Goal: Task Accomplishment & Management: Complete application form

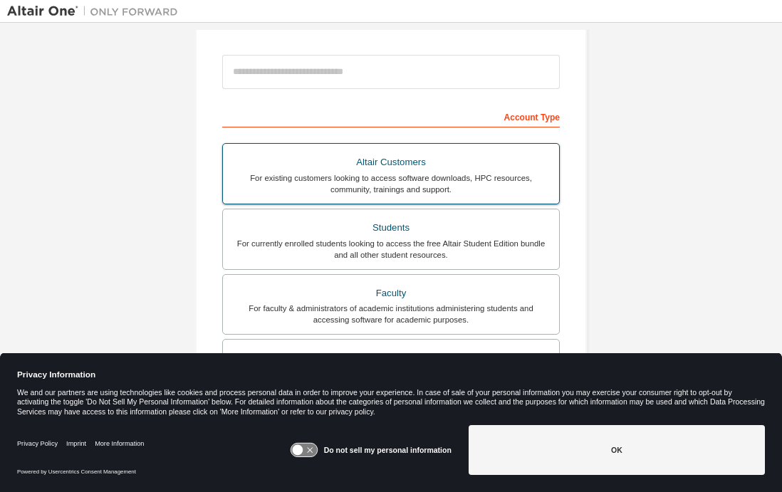
scroll to position [157, 0]
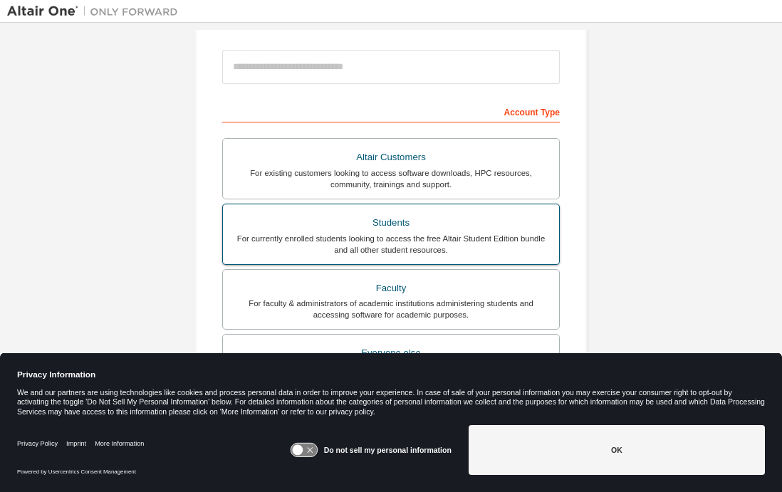
click at [360, 236] on div "For currently enrolled students looking to access the free Altair Student Editi…" at bounding box center [390, 244] width 319 height 23
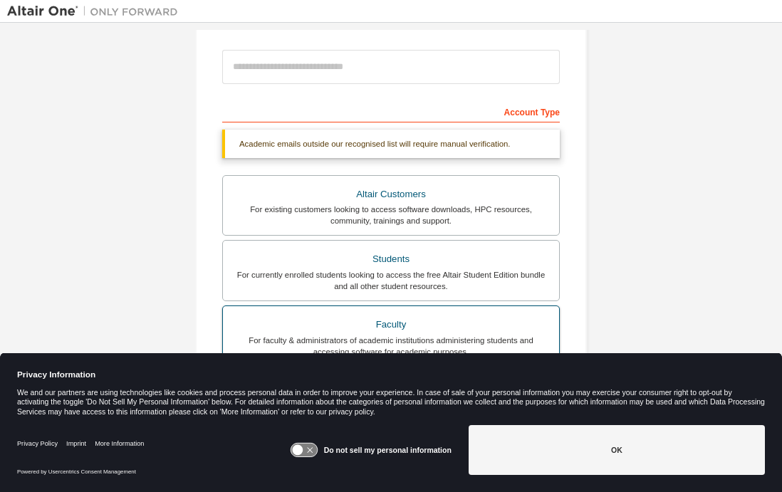
scroll to position [174, 0]
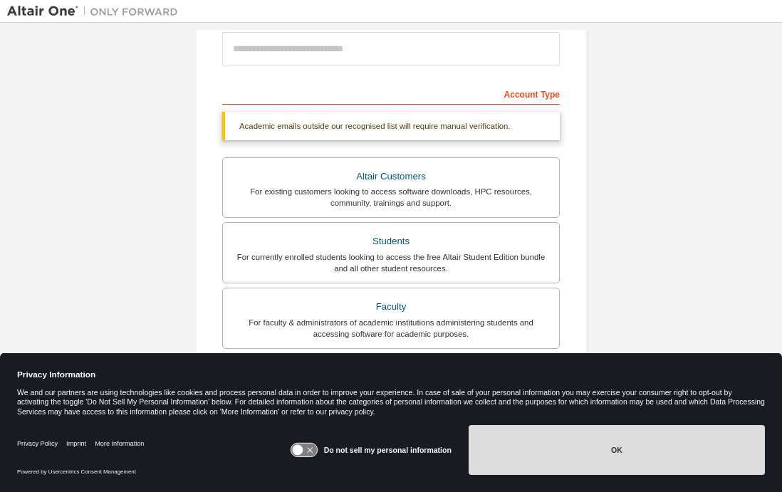
click at [551, 461] on button "OK" at bounding box center [616, 450] width 296 height 50
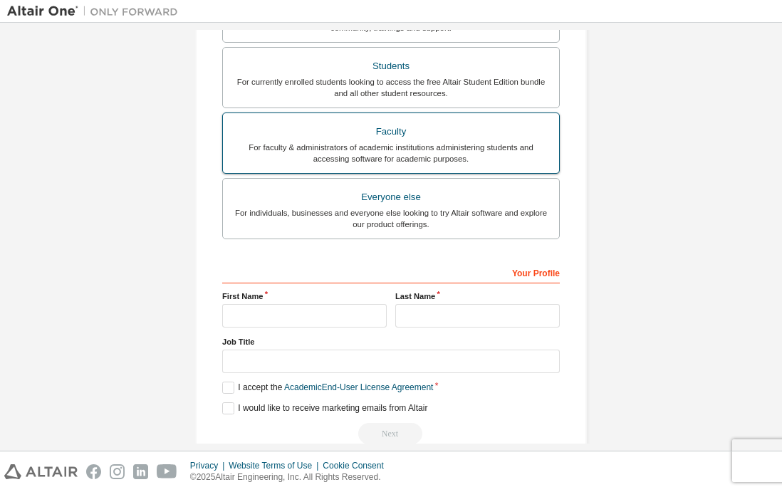
scroll to position [351, 0]
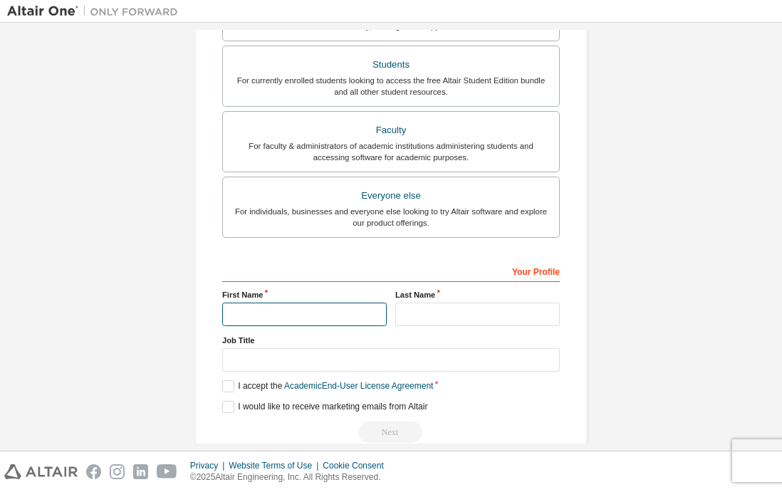
click at [316, 319] on input "text" at bounding box center [304, 314] width 164 height 23
type input "*******"
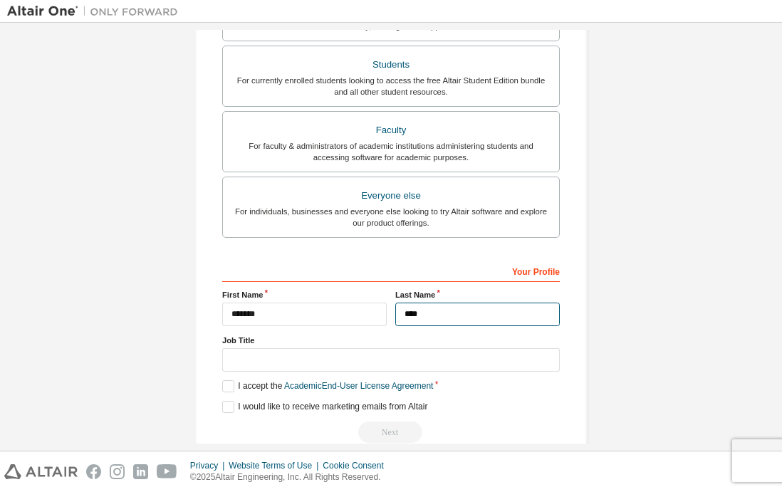
scroll to position [377, 0]
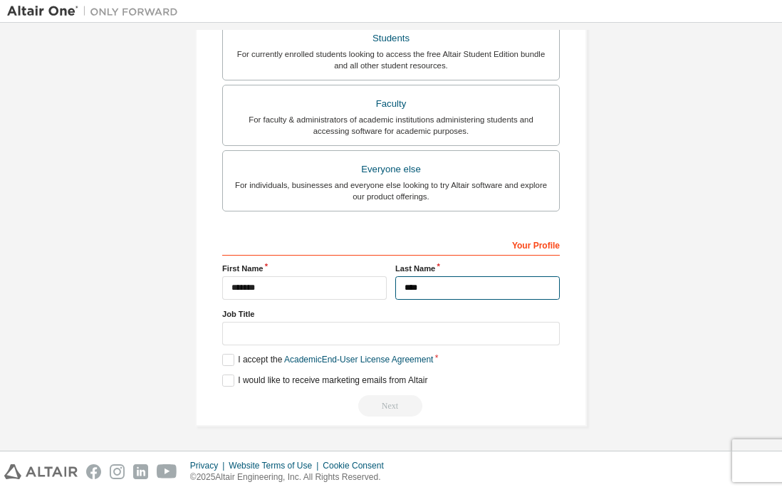
type input "****"
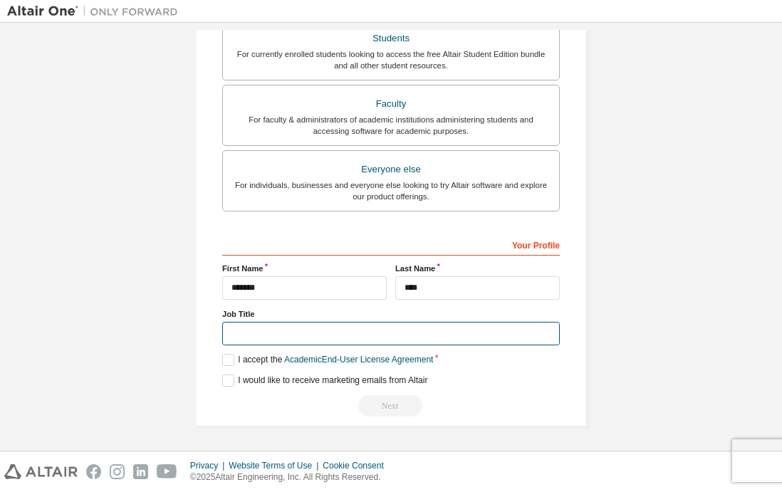
click at [275, 325] on input "text" at bounding box center [390, 333] width 337 height 23
click at [267, 357] on label "I accept the Academic End-User License Agreement" at bounding box center [327, 360] width 211 height 12
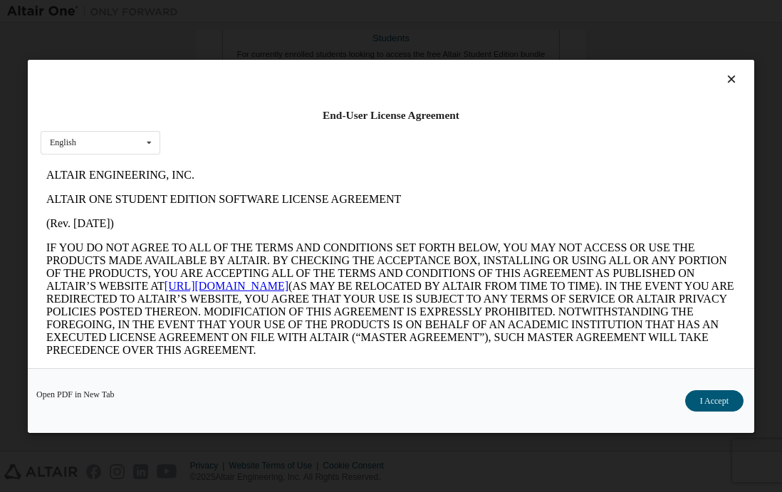
scroll to position [0, 0]
click at [698, 397] on button "I Accept" at bounding box center [714, 399] width 58 height 21
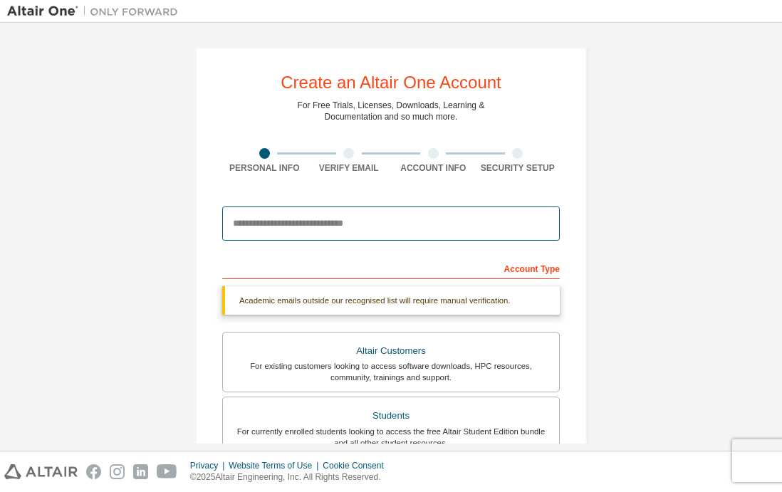
click at [320, 236] on input "email" at bounding box center [390, 223] width 337 height 34
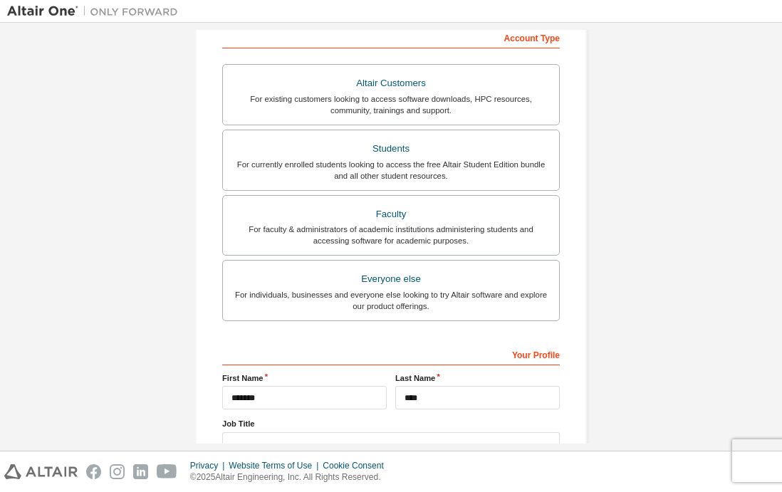
scroll to position [340, 0]
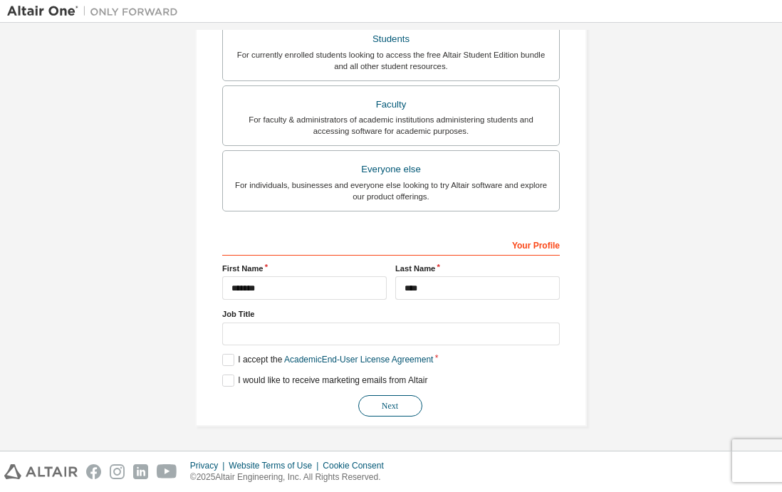
type input "**********"
click at [398, 399] on button "Next" at bounding box center [390, 405] width 64 height 21
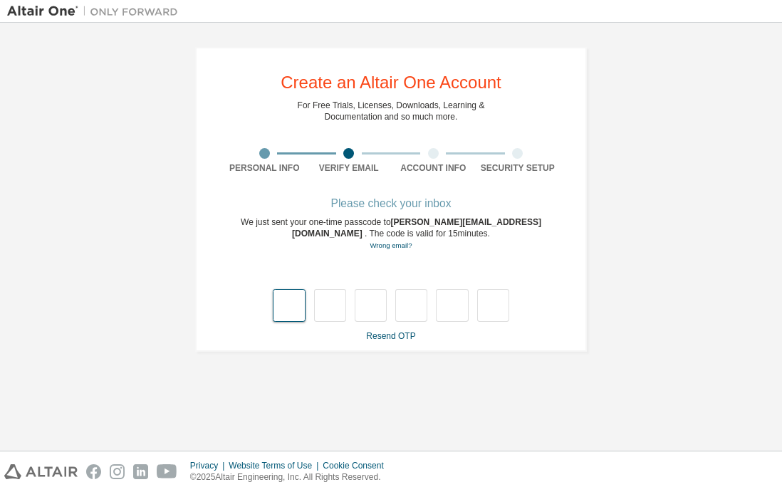
type input "*"
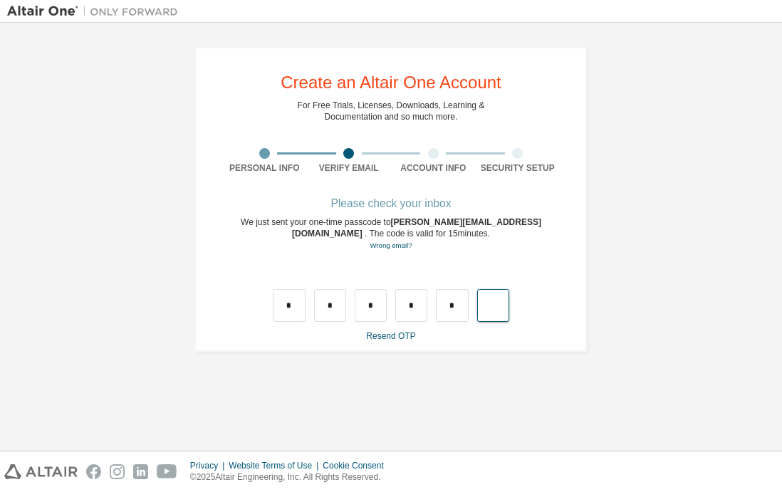
type input "*"
